Goal: Check status

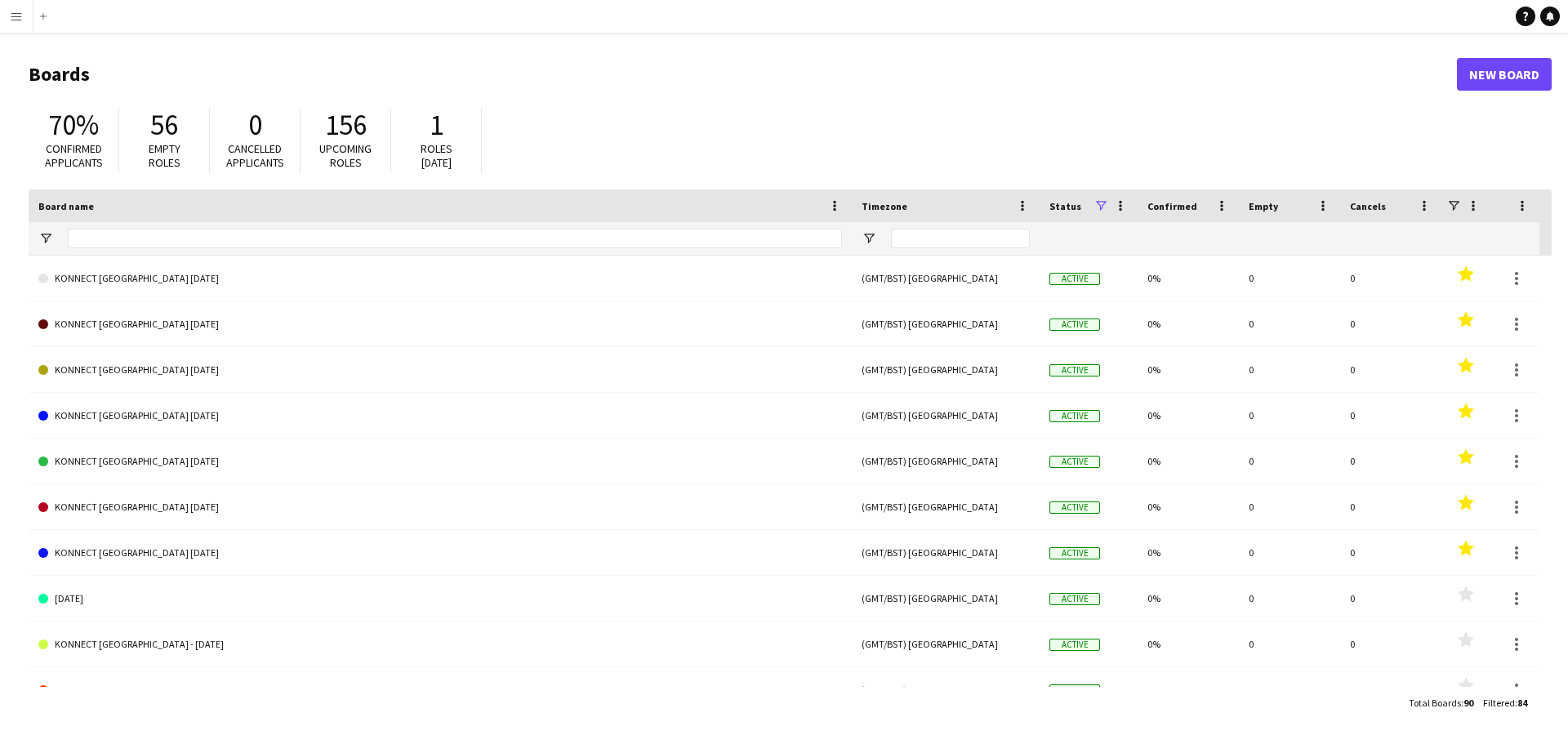
click at [17, 20] on app-icon "Menu" at bounding box center [17, 17] width 13 height 13
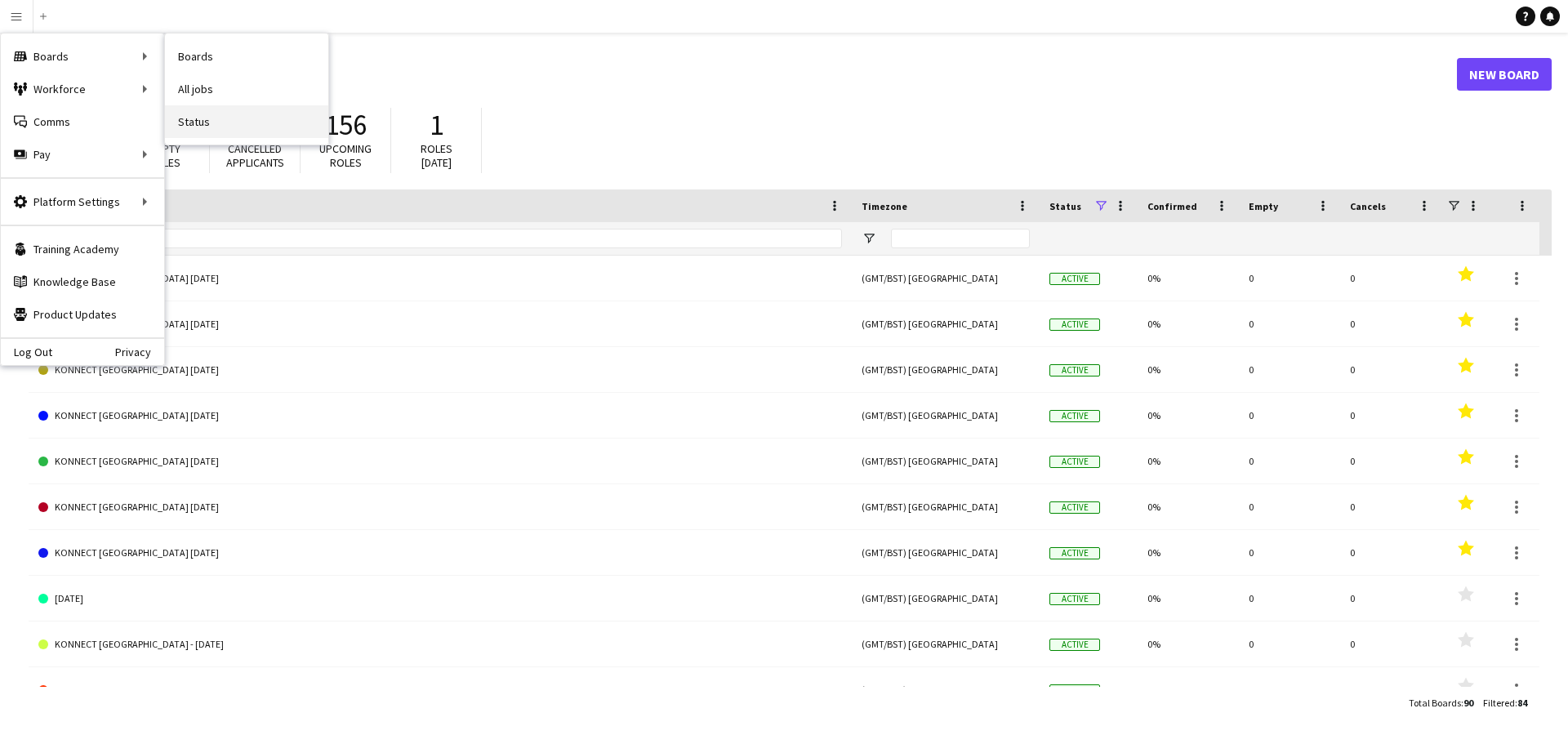
click at [211, 124] on link "Status" at bounding box center [247, 122] width 163 height 32
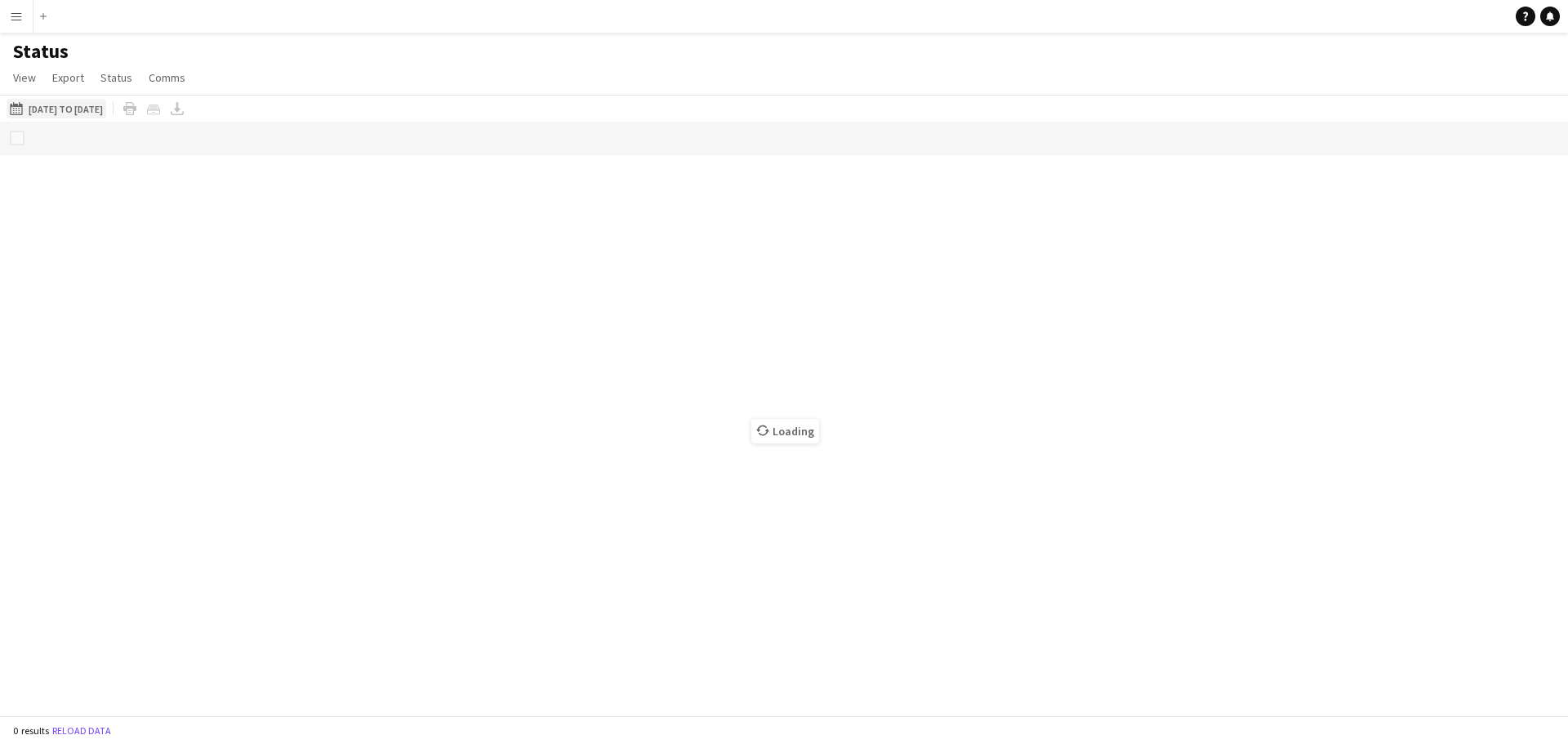
click at [106, 106] on button "[DATE] to [DATE] [DATE] to [DATE]" at bounding box center [56, 109] width 99 height 19
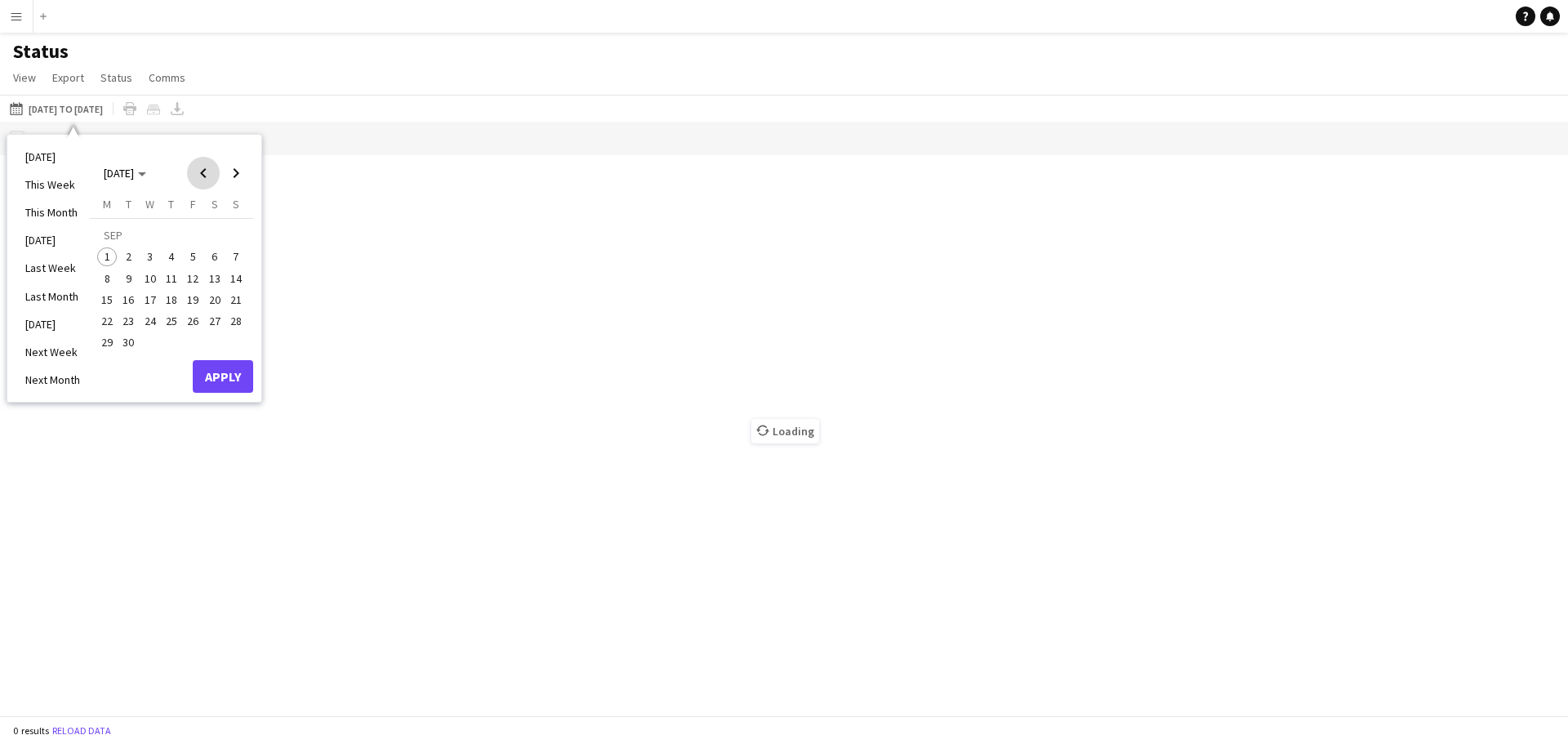
click at [202, 170] on span "Previous month" at bounding box center [203, 173] width 32 height 32
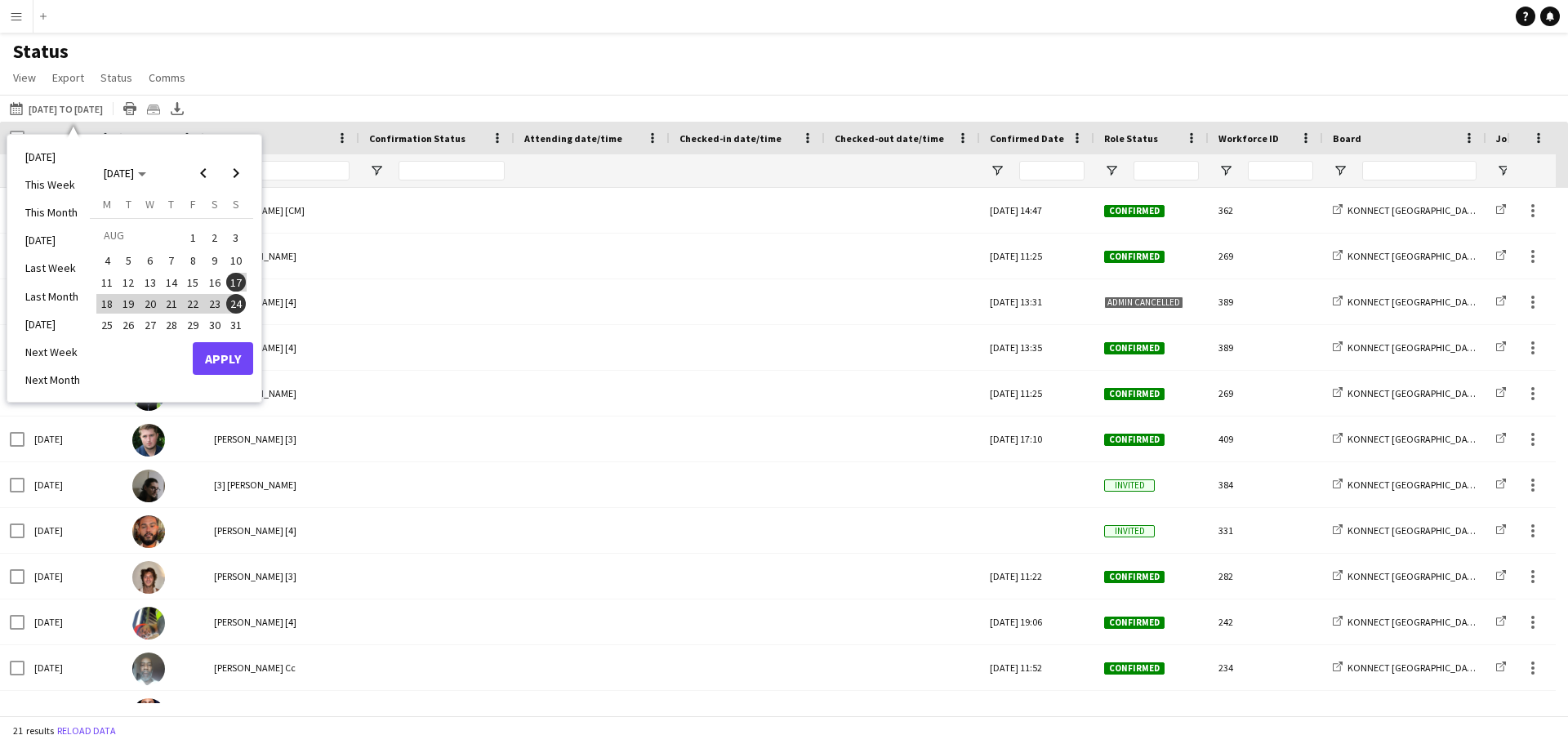
click at [233, 303] on span "24" at bounding box center [236, 303] width 19 height 19
click at [228, 320] on span "31" at bounding box center [236, 325] width 19 height 19
click at [228, 355] on button "Apply" at bounding box center [223, 358] width 60 height 32
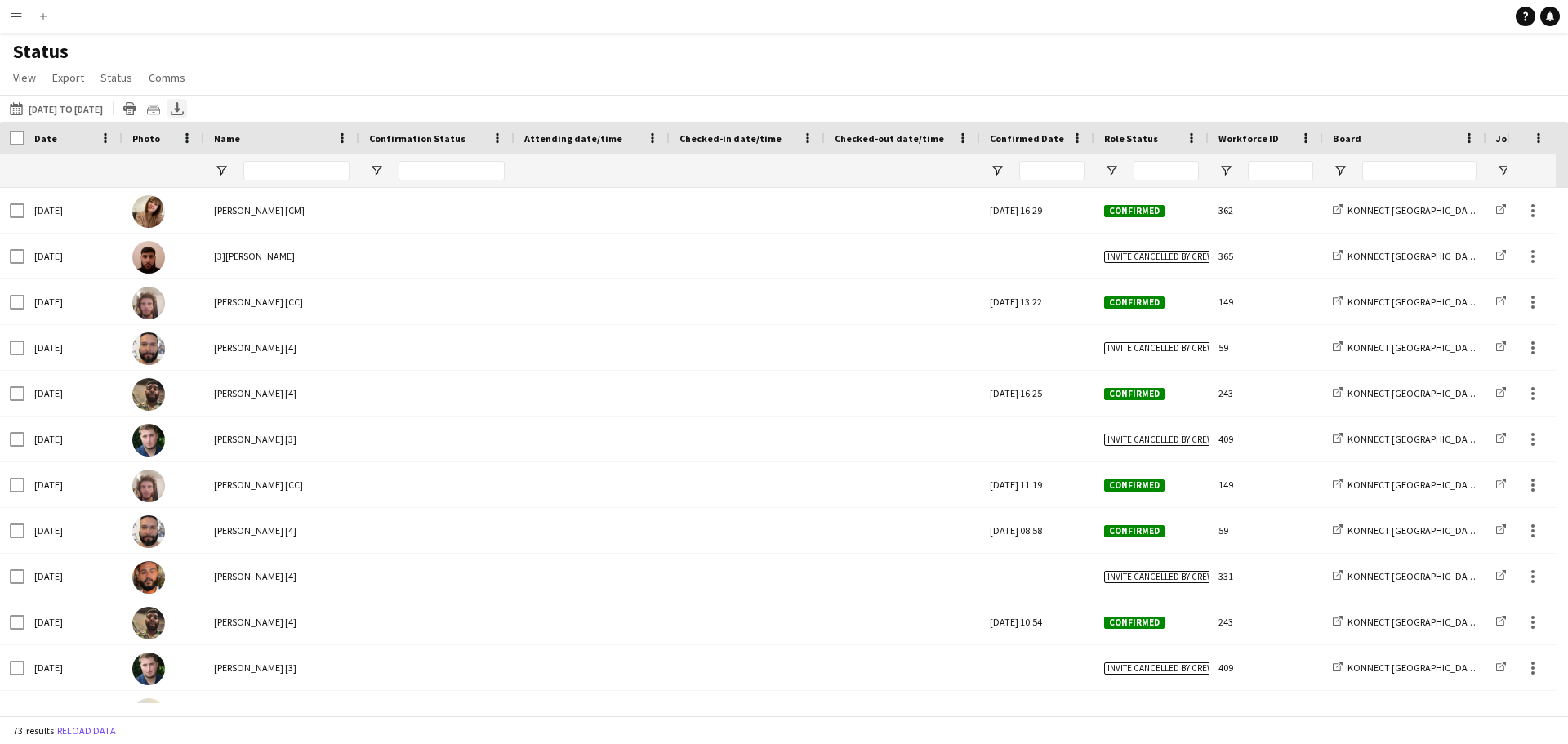
click at [181, 109] on icon at bounding box center [177, 107] width 6 height 10
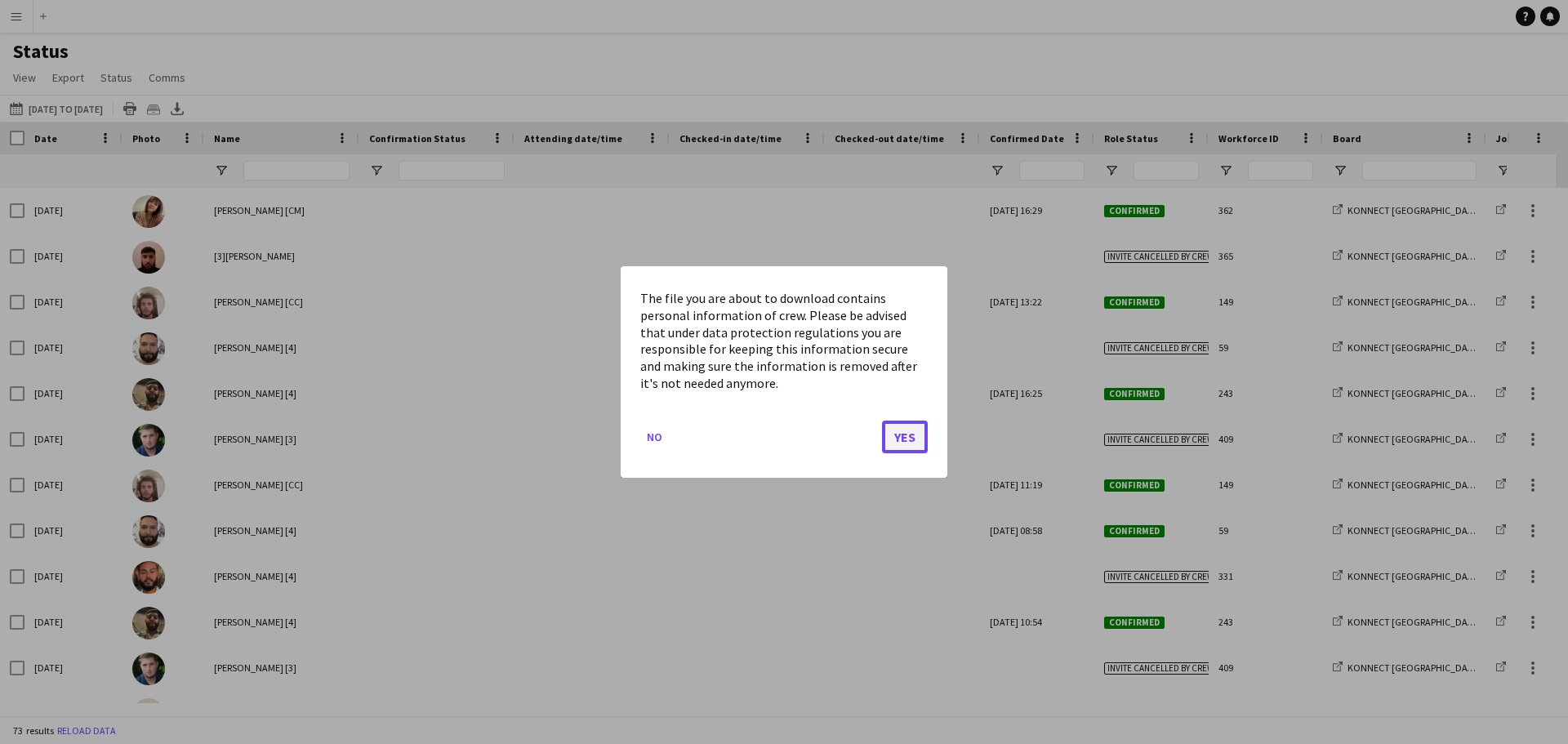
click at [900, 440] on button "Yes" at bounding box center [904, 437] width 45 height 32
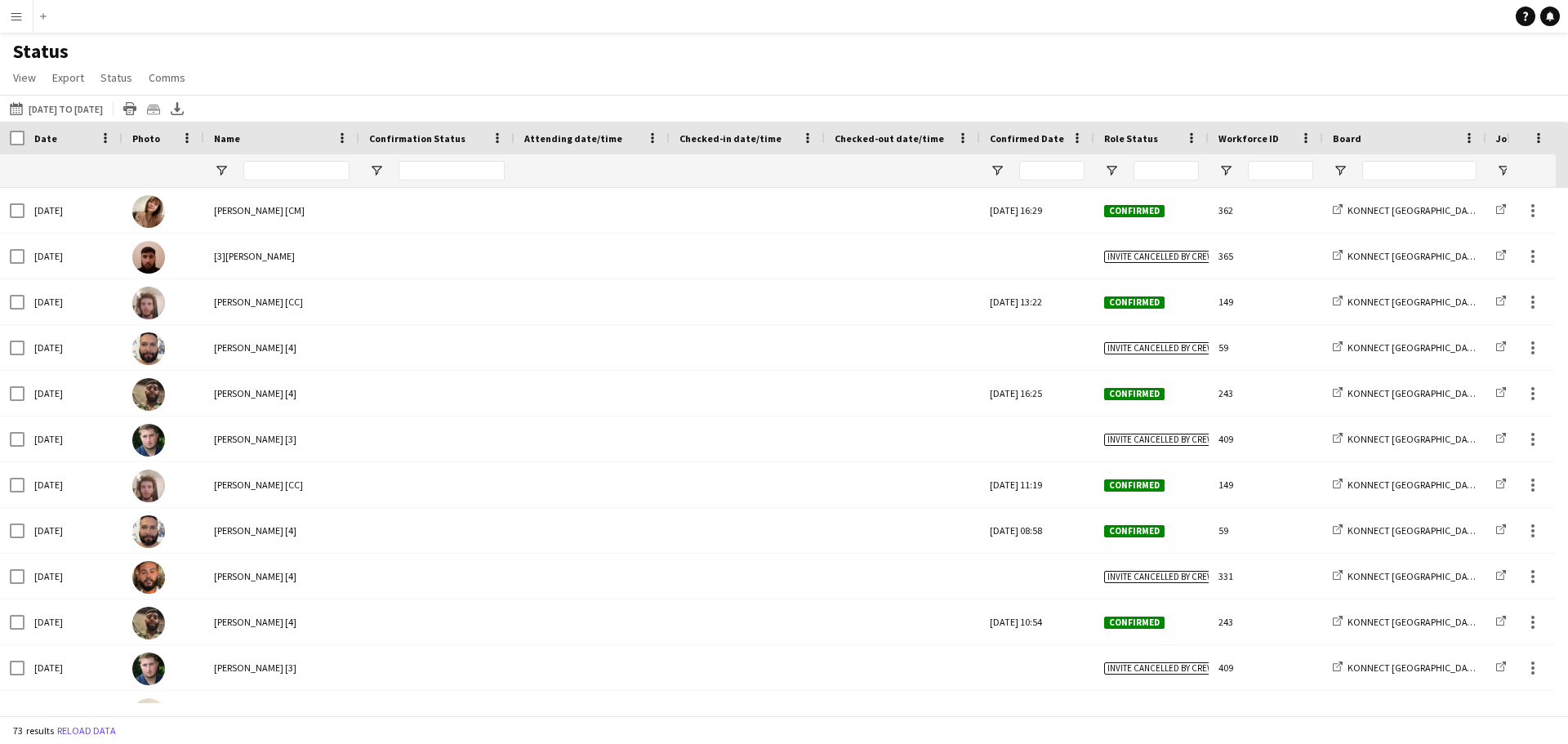
click at [17, 18] on app-icon "Menu" at bounding box center [17, 17] width 13 height 13
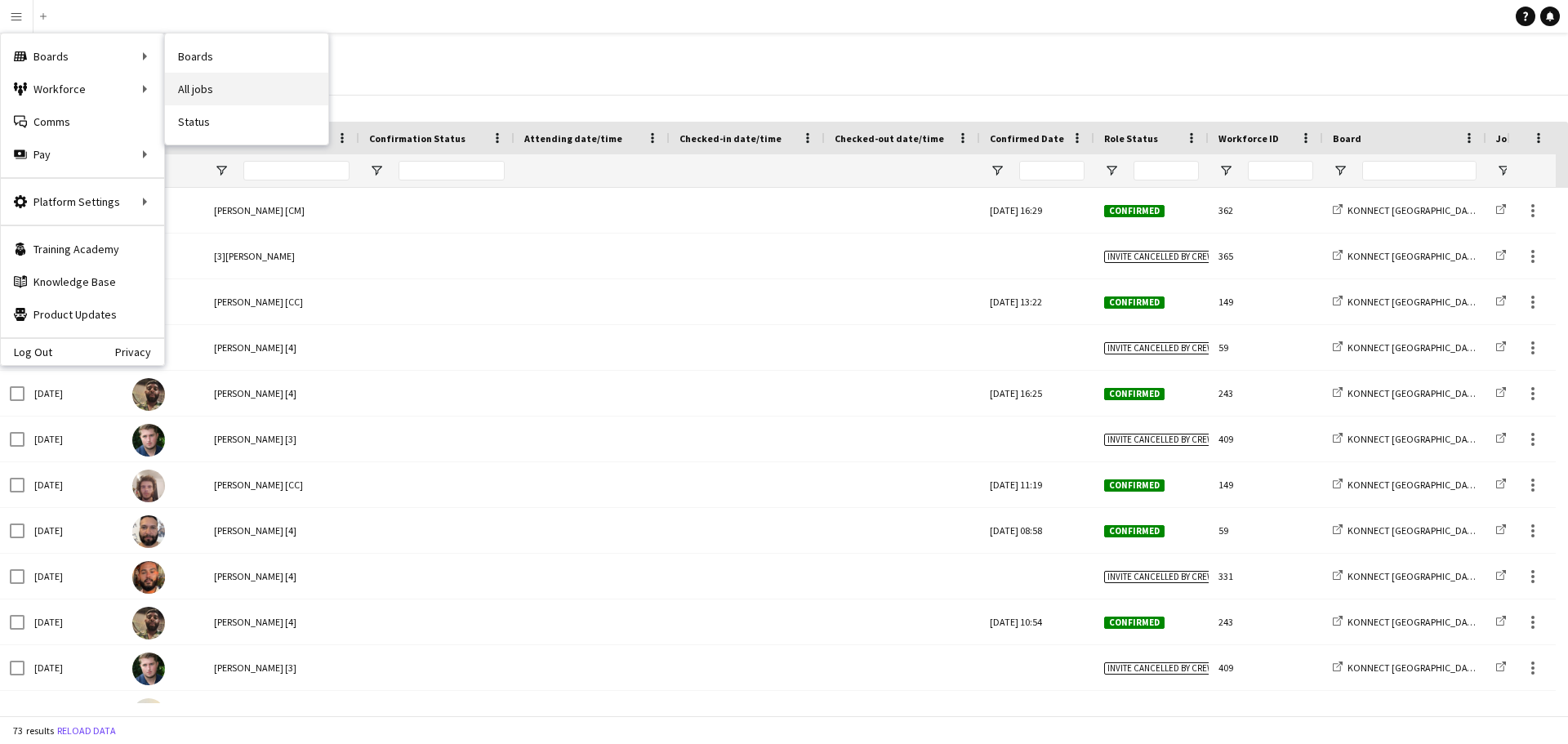
click at [201, 90] on link "All jobs" at bounding box center [247, 88] width 163 height 32
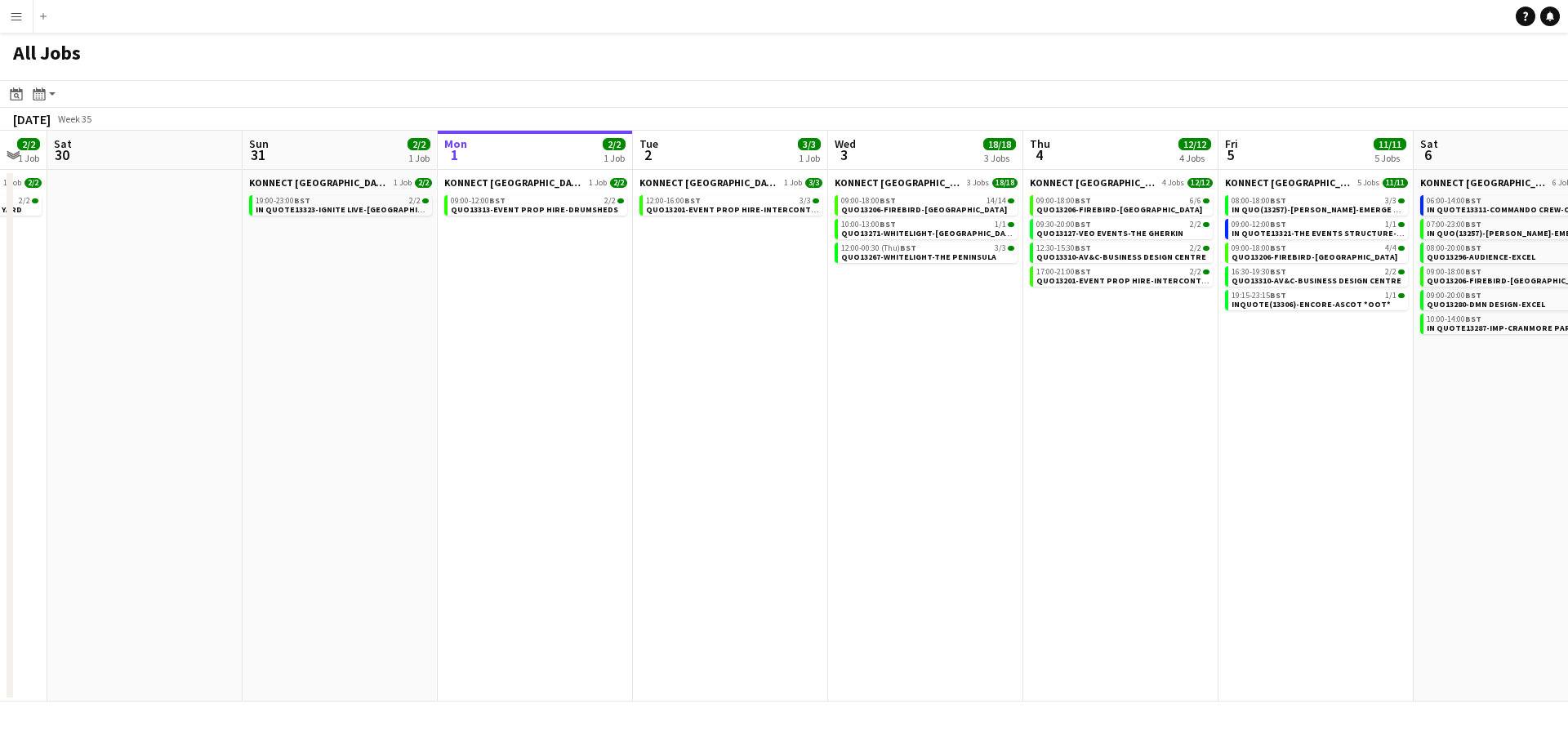
scroll to position [0, 465]
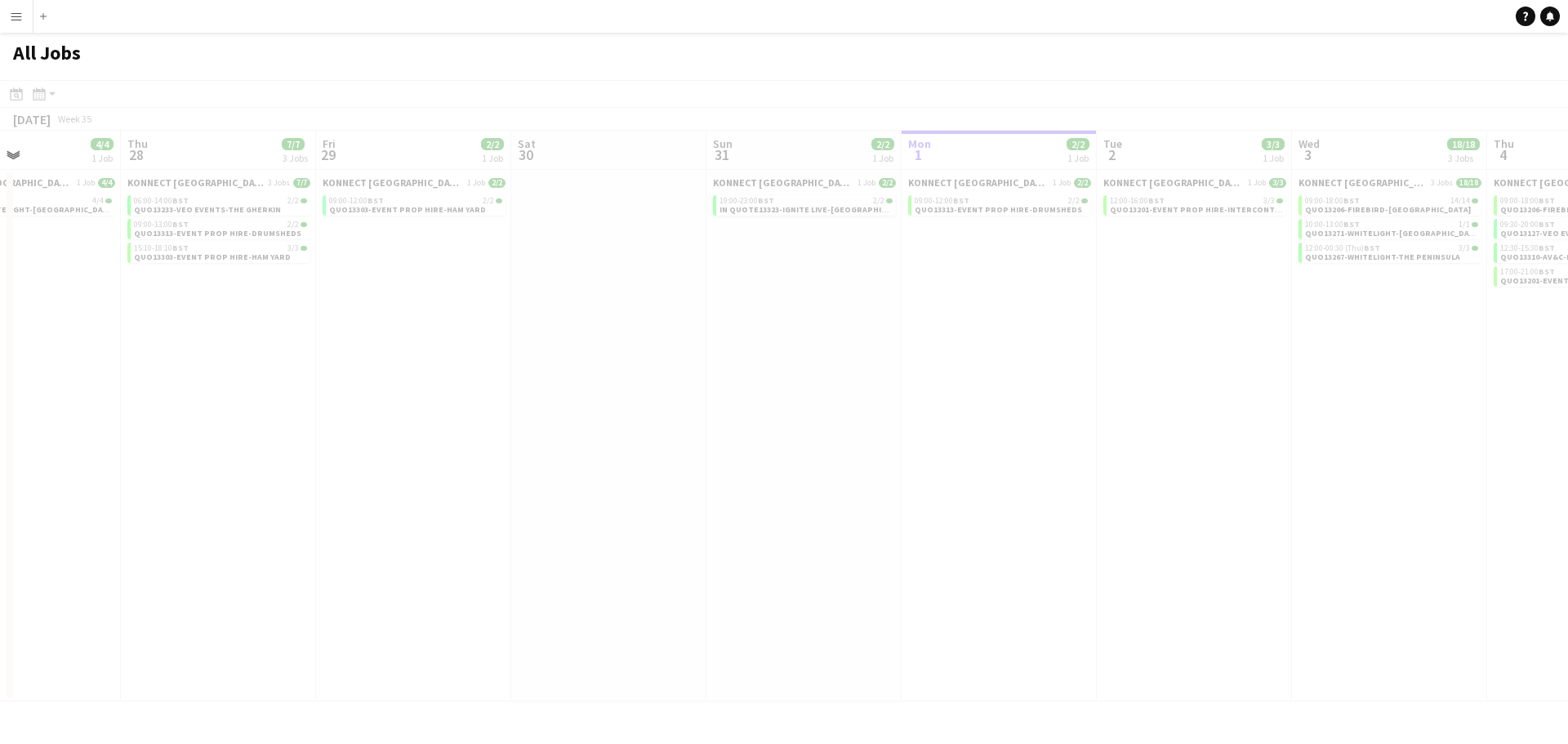
drag, startPoint x: 122, startPoint y: 334, endPoint x: 829, endPoint y: 404, distance: 710.5
click at [840, 406] on app-all-jobs "All Jobs Date picker [DATE] [DATE] [DATE] M [DATE] T [DATE] W [DATE] T [DATE] F…" at bounding box center [784, 366] width 1568 height 669
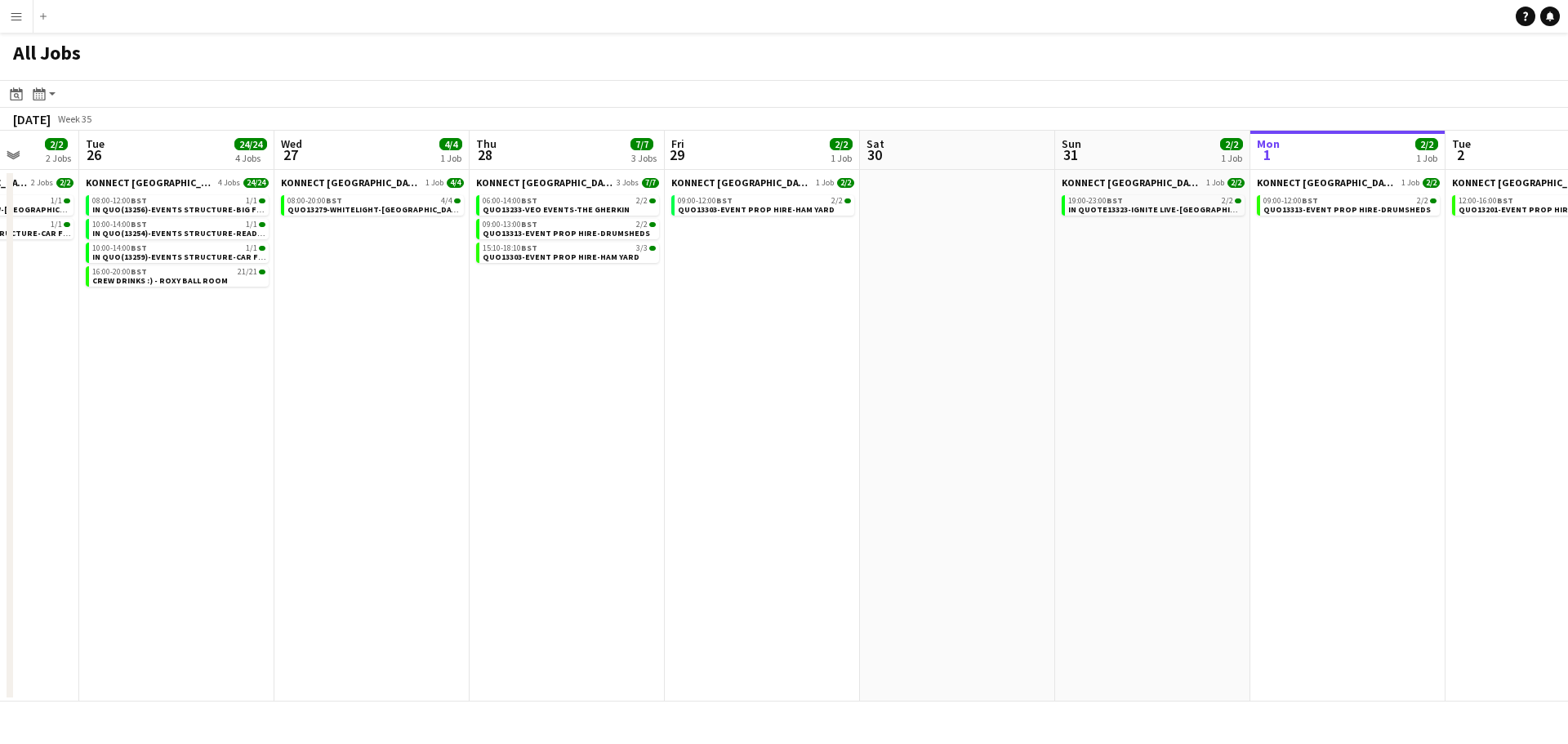
scroll to position [0, 449]
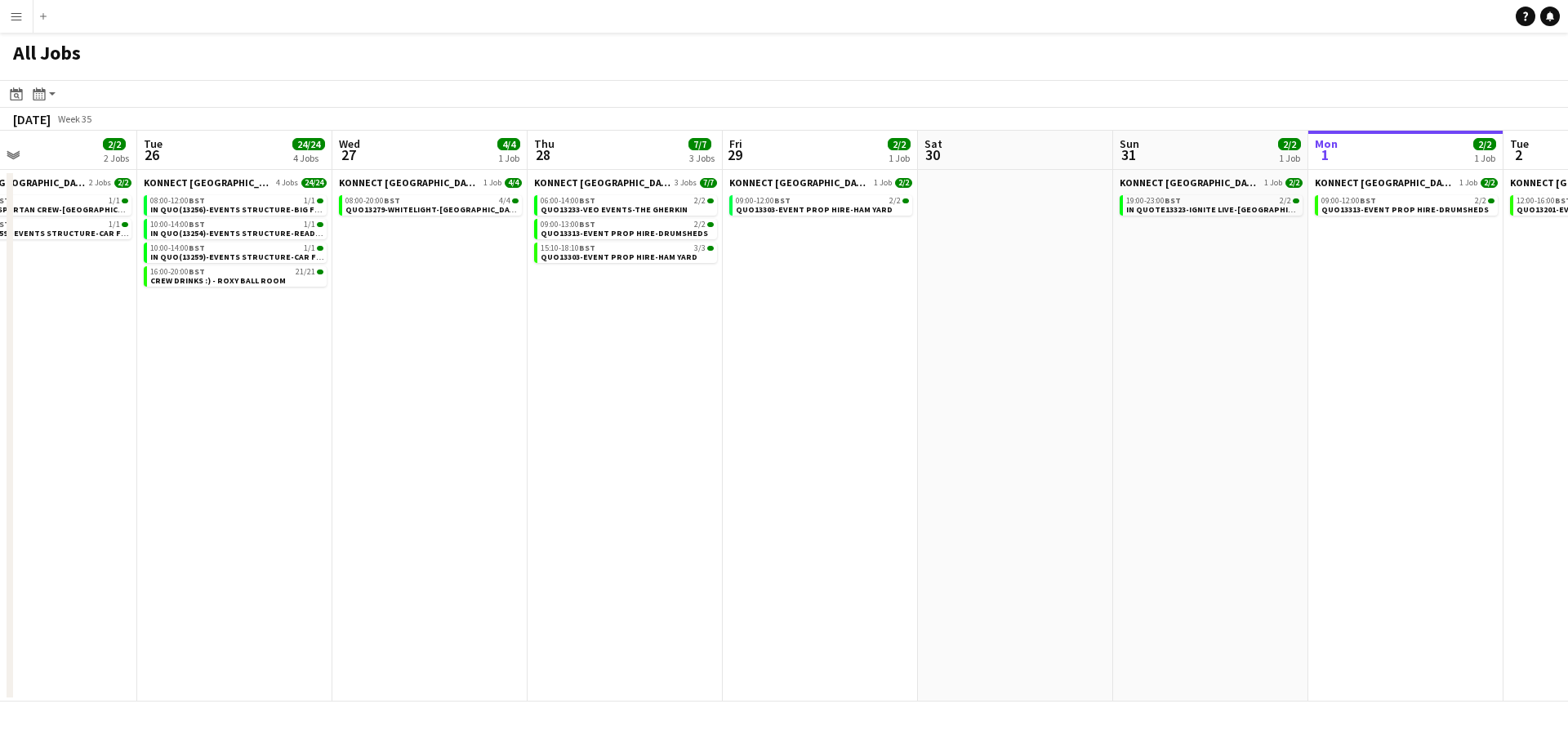
drag, startPoint x: 312, startPoint y: 430, endPoint x: 720, endPoint y: 473, distance: 410.3
click at [720, 473] on app-calendar-viewport "Sat 23 2/2 2 Jobs Sun 24 1/1 1 Job Mon 25 2/2 2 Jobs Tue 26 24/24 4 Jobs Wed 27…" at bounding box center [784, 417] width 1568 height 571
click at [14, 18] on app-icon "Menu" at bounding box center [17, 17] width 13 height 13
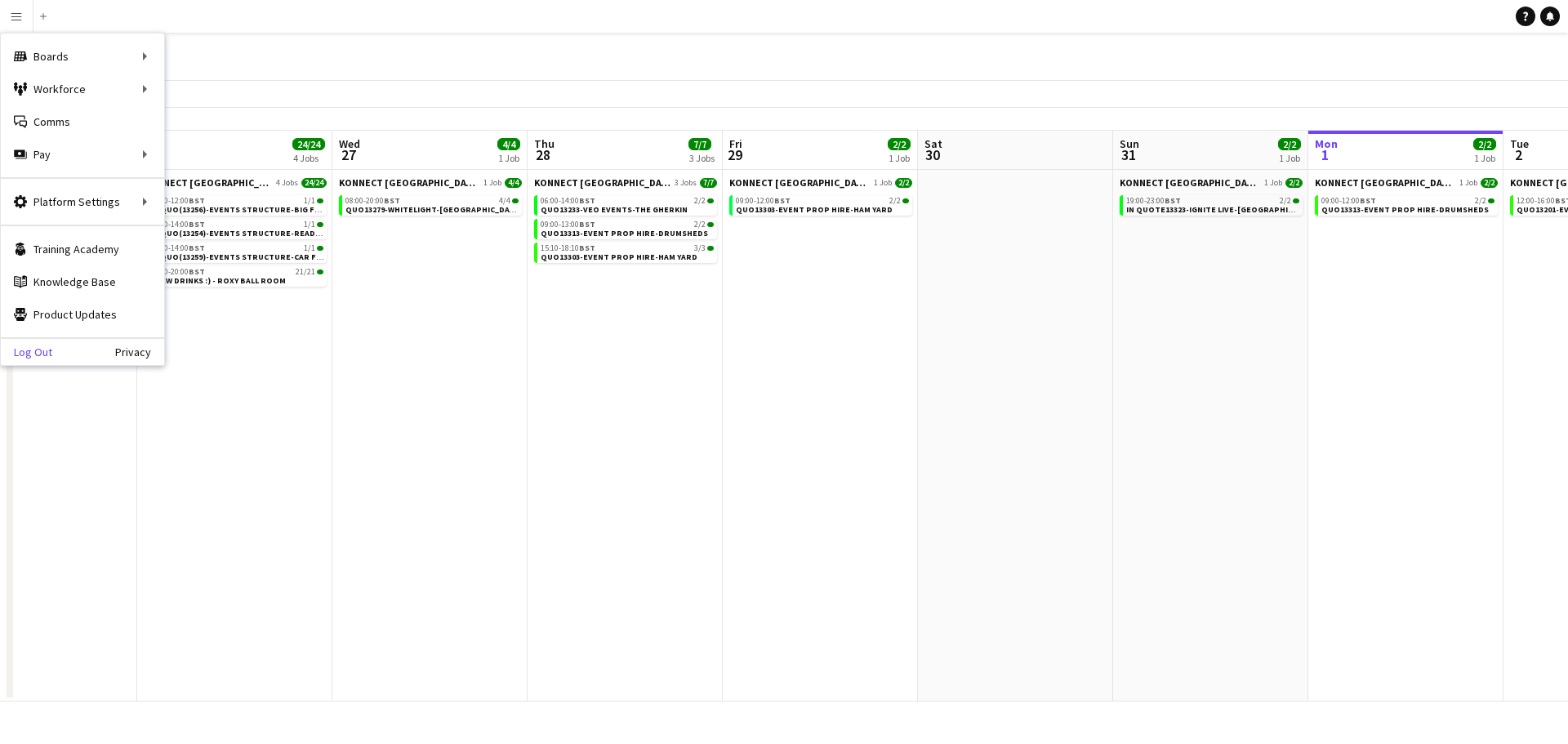
click at [40, 353] on link "Log Out" at bounding box center [26, 353] width 51 height 13
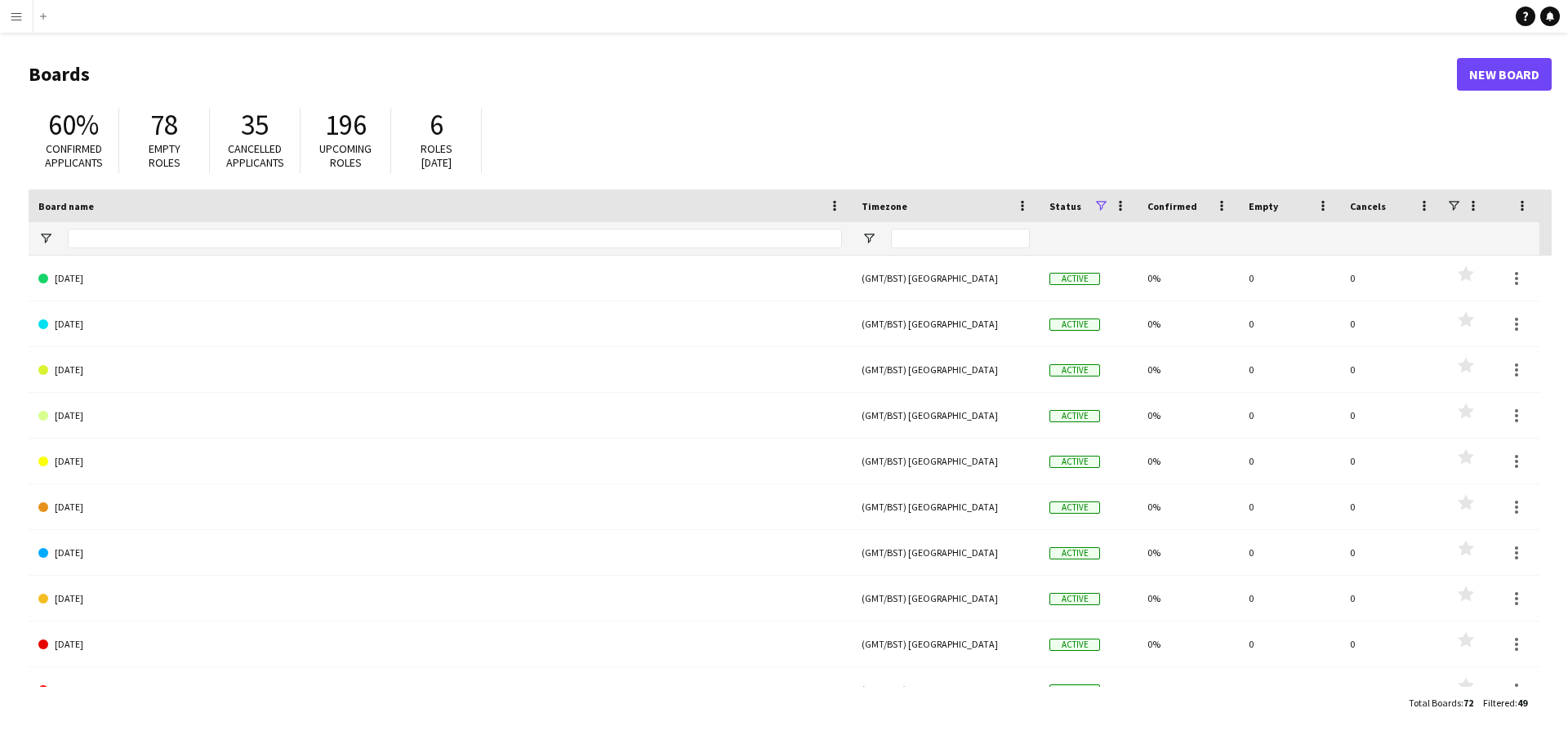
click at [19, 20] on app-icon "Menu" at bounding box center [17, 17] width 13 height 13
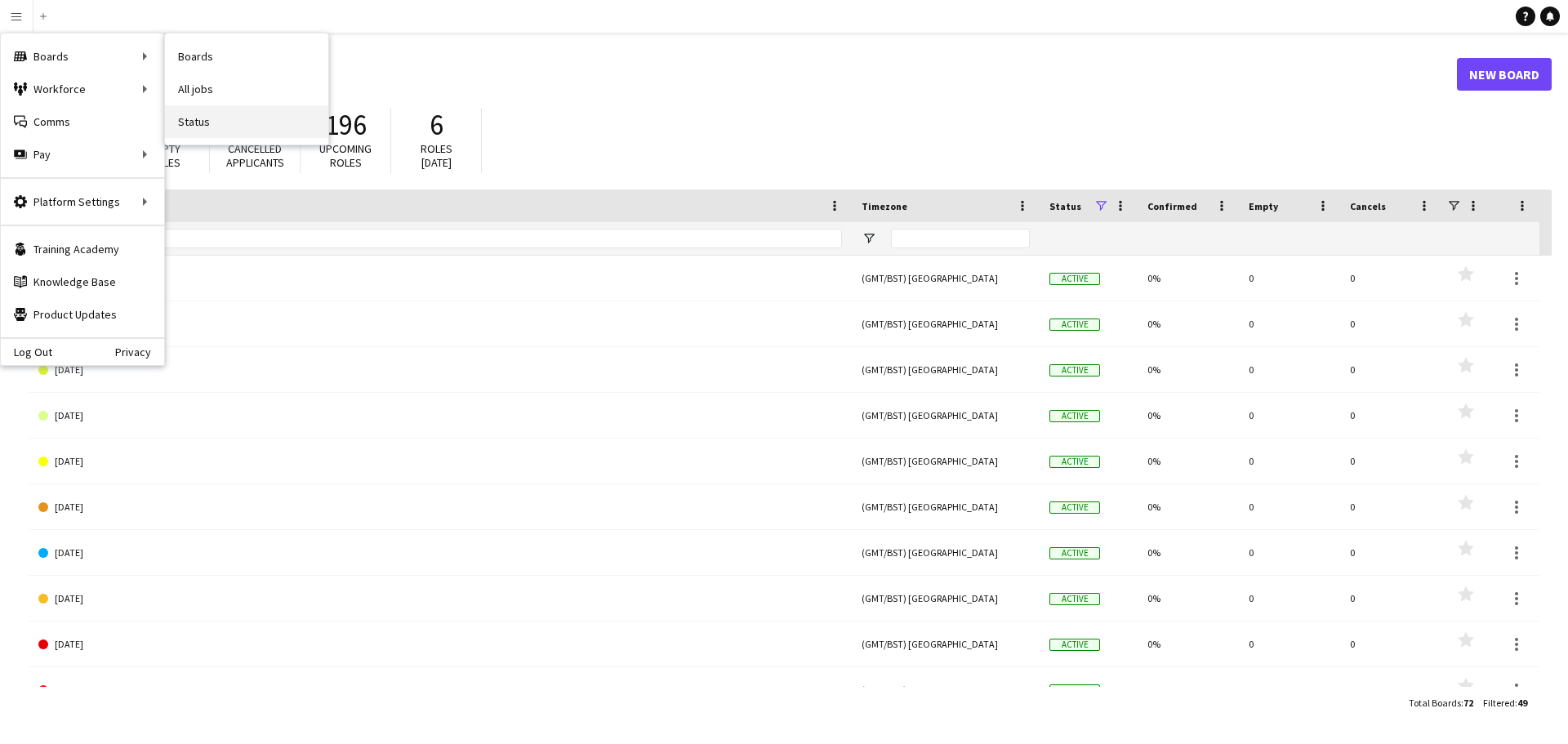
click at [223, 114] on link "Status" at bounding box center [247, 122] width 163 height 32
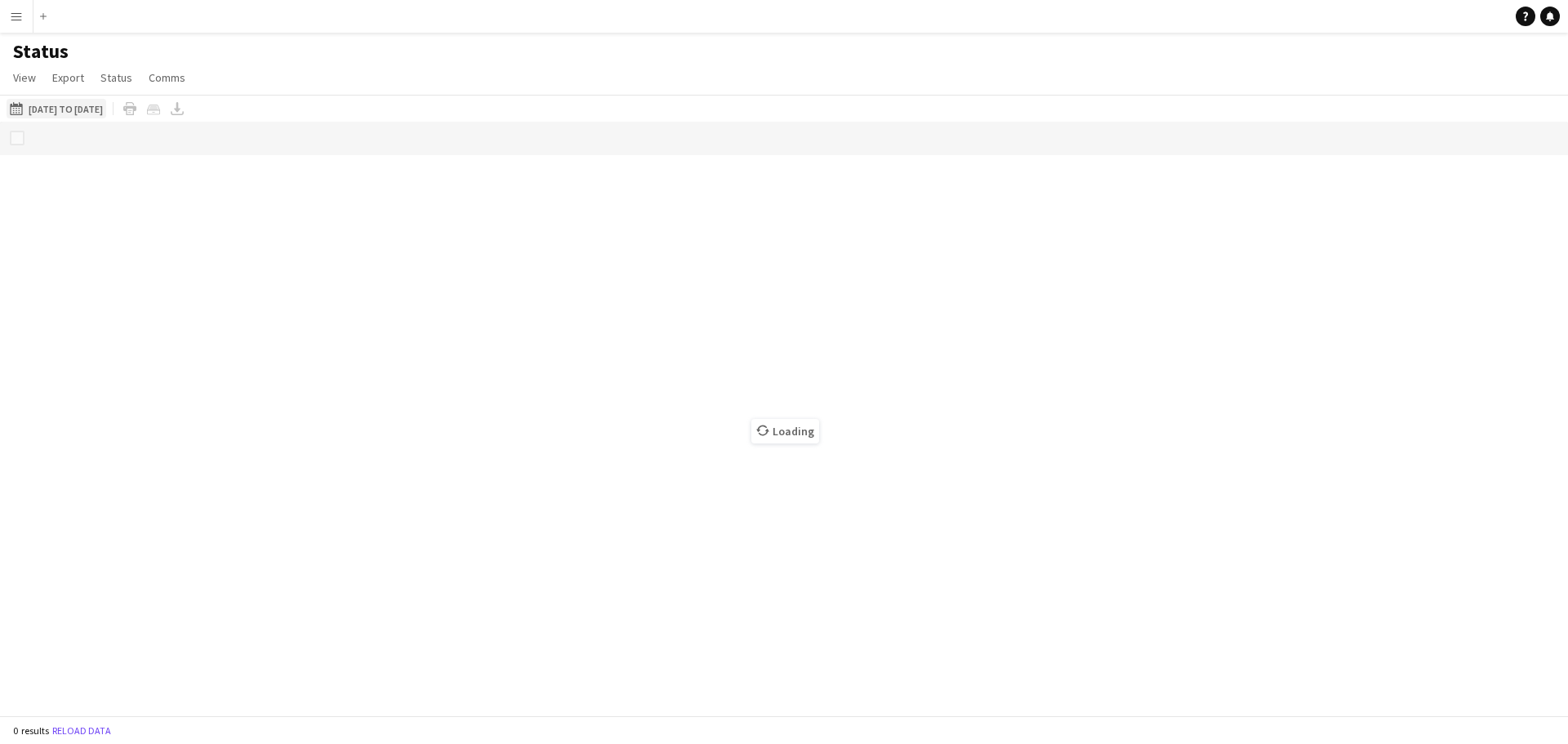
click at [106, 109] on button "[DATE] to [DATE] [DATE] to [DATE]" at bounding box center [56, 109] width 99 height 19
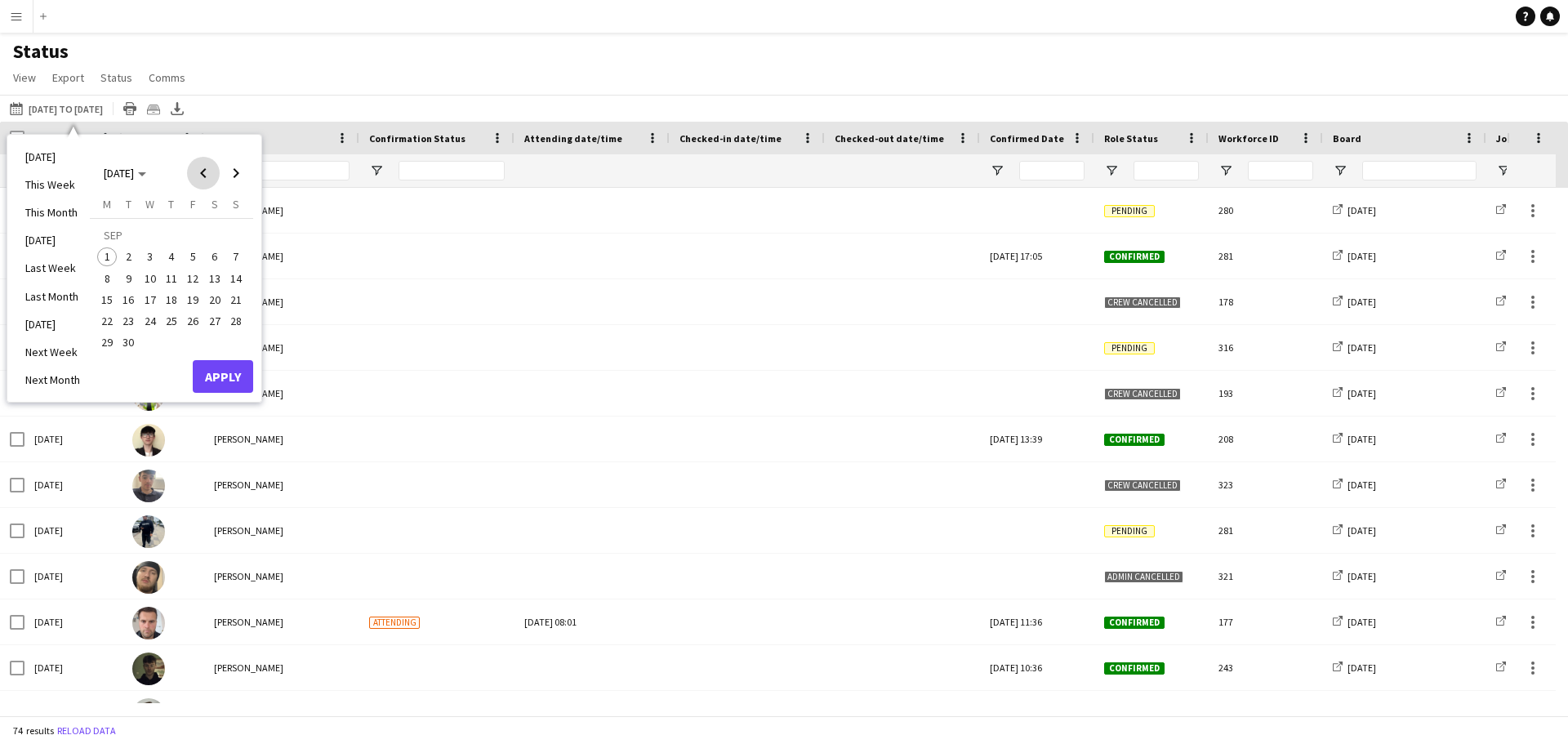
click at [205, 172] on span "Previous month" at bounding box center [203, 173] width 32 height 32
click at [240, 298] on span "24" at bounding box center [236, 303] width 19 height 19
click at [236, 323] on span "31" at bounding box center [236, 325] width 19 height 19
click at [236, 347] on button "Apply" at bounding box center [223, 358] width 60 height 32
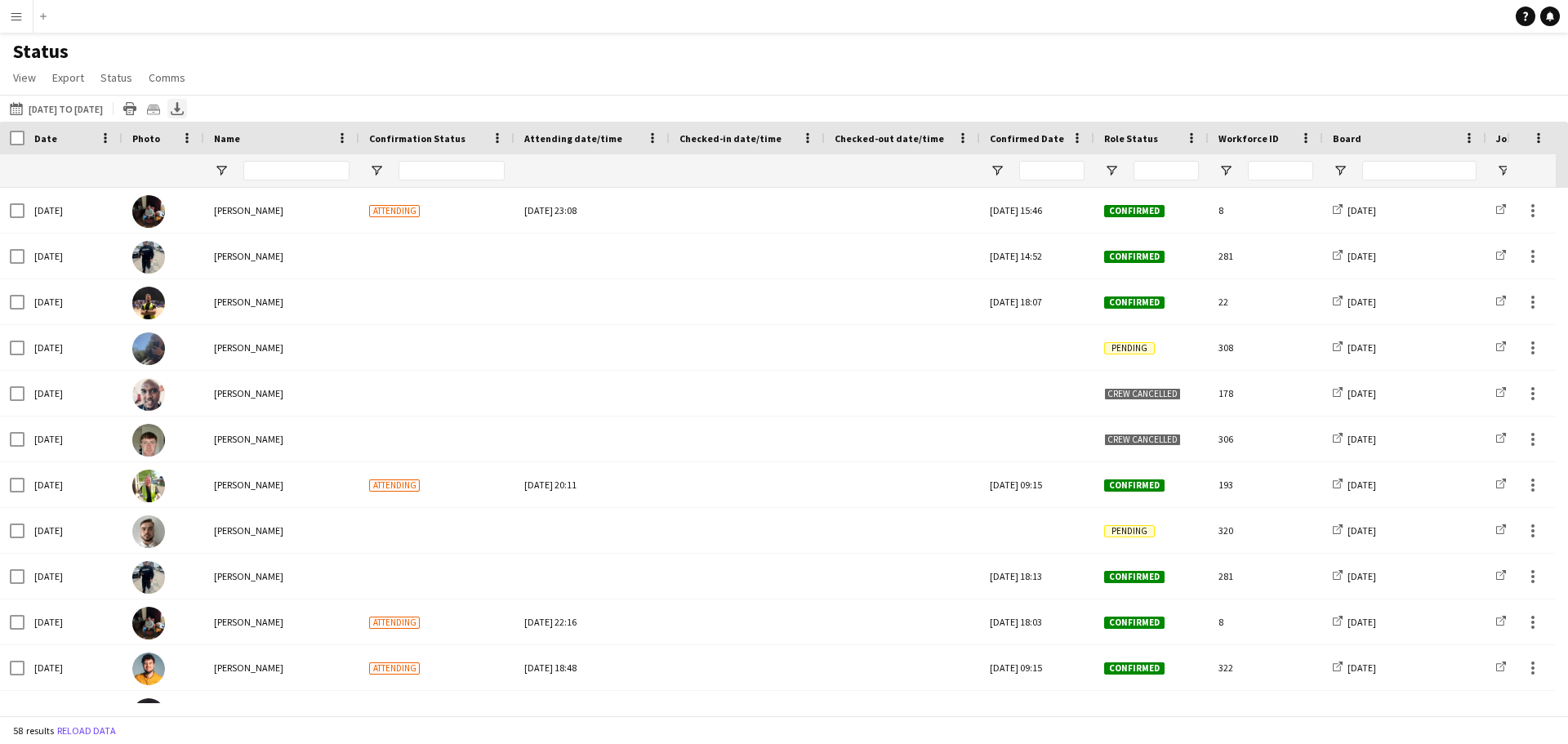
click at [181, 108] on icon at bounding box center [177, 107] width 6 height 10
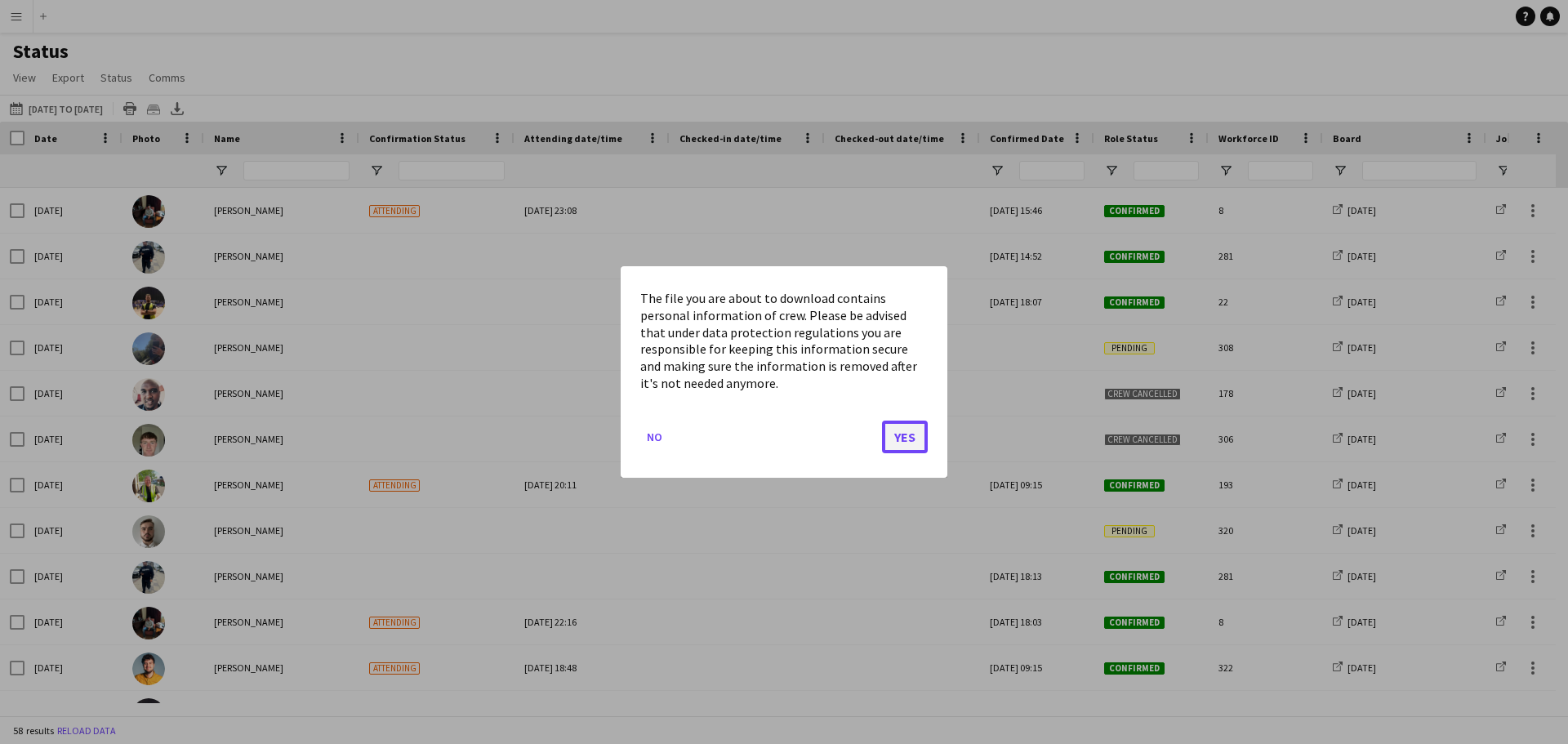
click at [914, 443] on button "Yes" at bounding box center [904, 437] width 45 height 32
